Goal: Find specific page/section: Find specific page/section

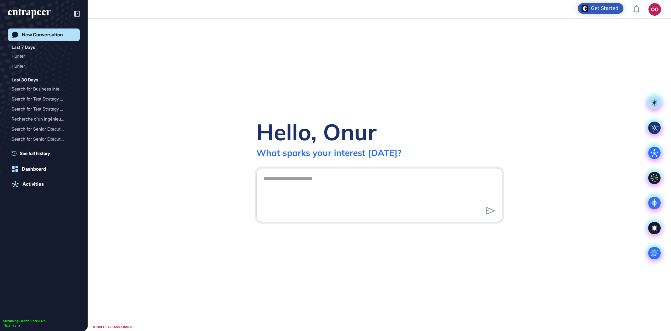
scroll to position [0, 0]
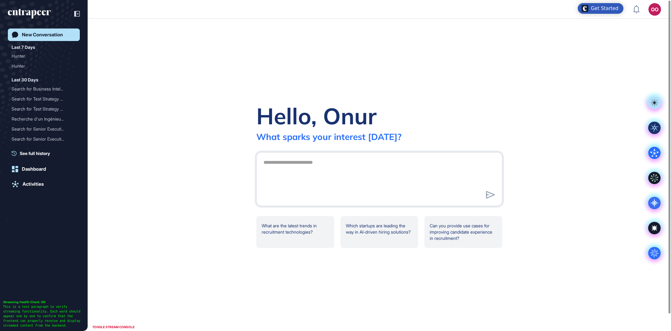
click at [248, 71] on div "Hello, Onur What sparks your interest [DATE]? .cls-2{fill:#fff} What are the la…" at bounding box center [380, 175] width 584 height 312
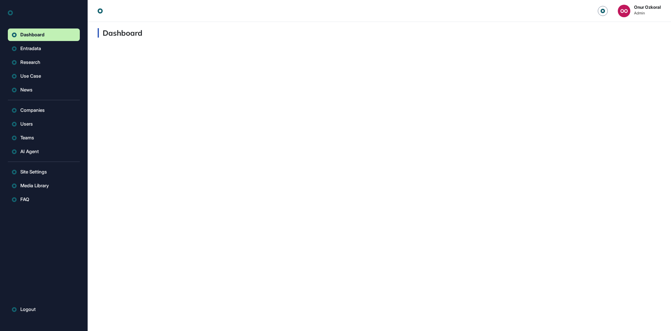
scroll to position [0, 0]
click at [33, 152] on span "AI Agent" at bounding box center [31, 151] width 18 height 5
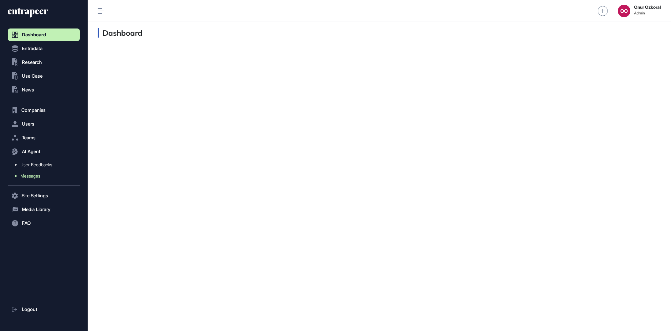
click at [39, 173] on link "Messages" at bounding box center [45, 175] width 69 height 11
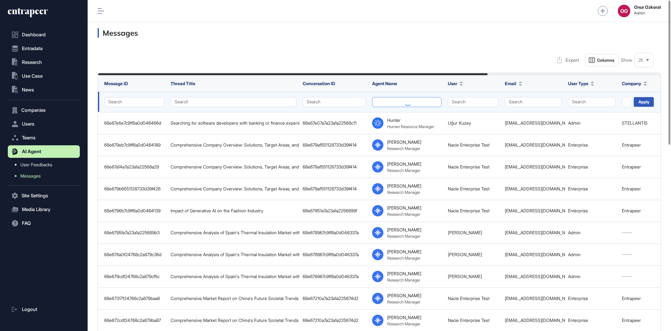
click at [414, 104] on button at bounding box center [407, 102] width 70 height 10
click at [416, 102] on button at bounding box center [407, 102] width 70 height 10
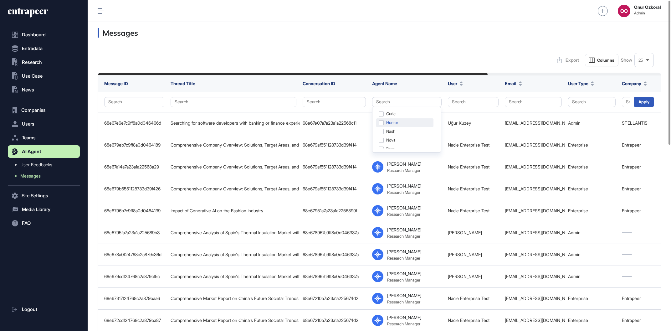
click at [413, 122] on div "Hunter" at bounding box center [404, 122] width 57 height 9
click at [639, 102] on div "Apply" at bounding box center [644, 102] width 20 height 10
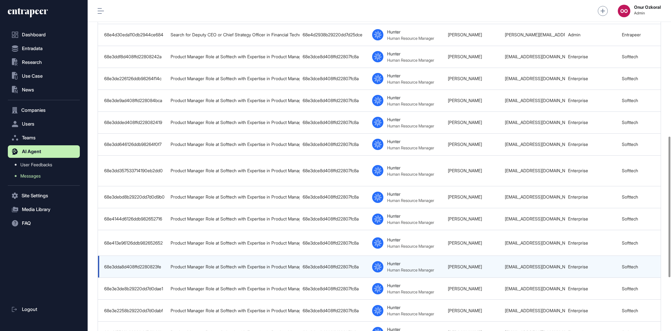
scroll to position [285, 0]
